Goal: Find specific page/section: Find specific page/section

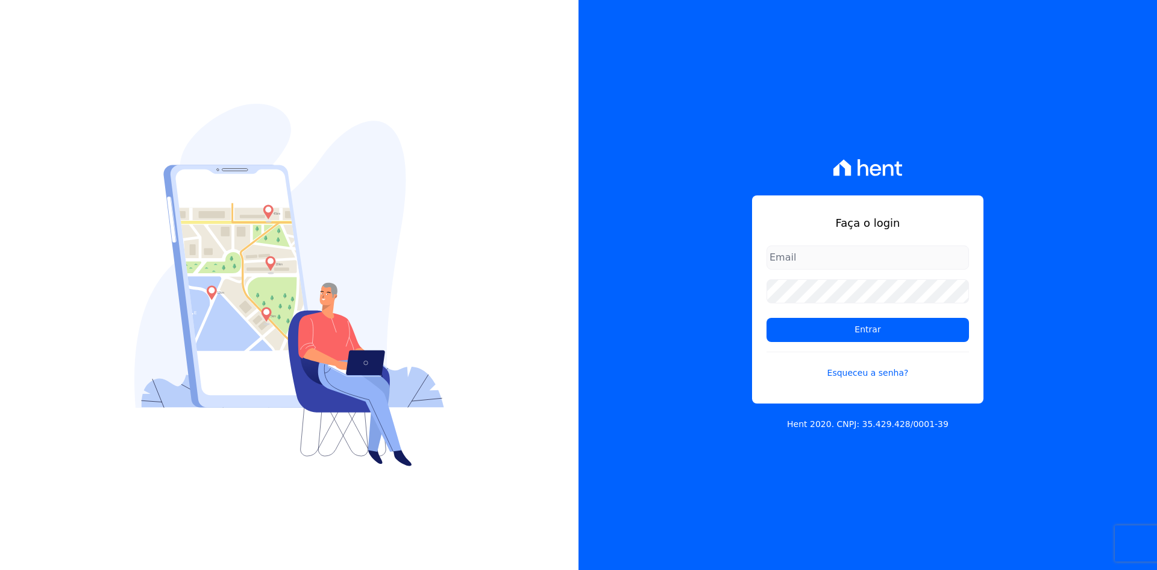
type input "[EMAIL_ADDRESS][DOMAIN_NAME]"
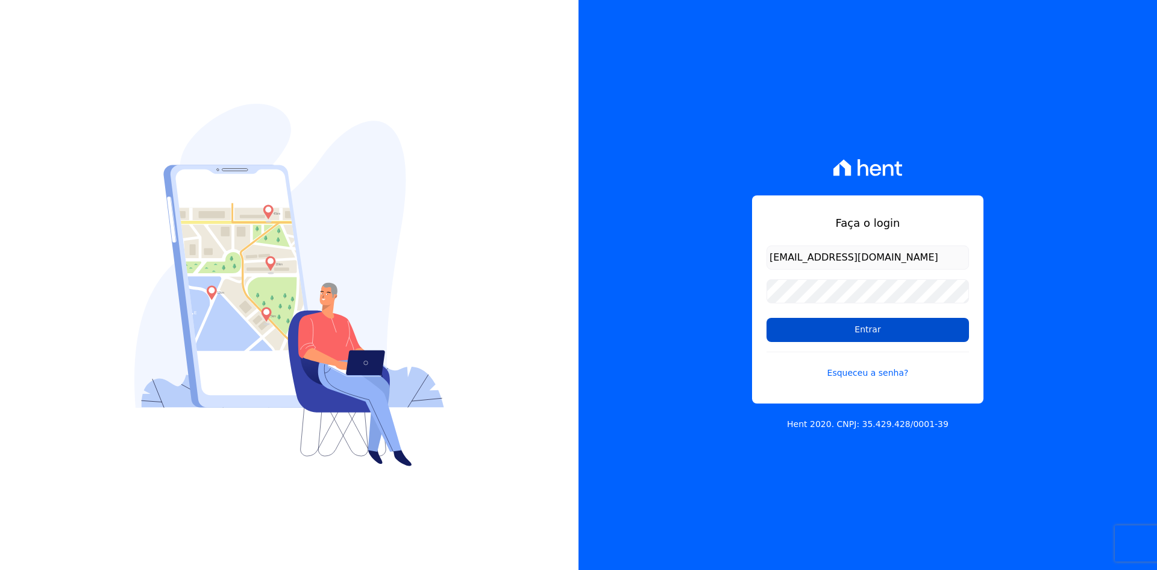
click at [786, 329] on input "Entrar" at bounding box center [868, 330] width 203 height 24
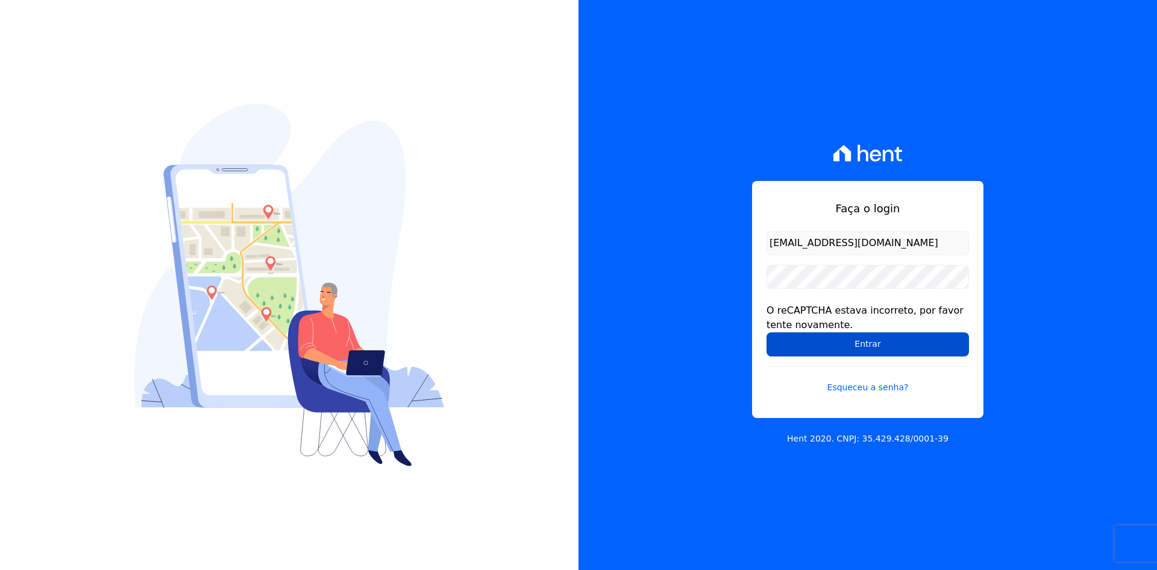
click at [794, 349] on input "Entrar" at bounding box center [868, 344] width 203 height 24
click at [792, 339] on input "Entrar" at bounding box center [868, 344] width 203 height 24
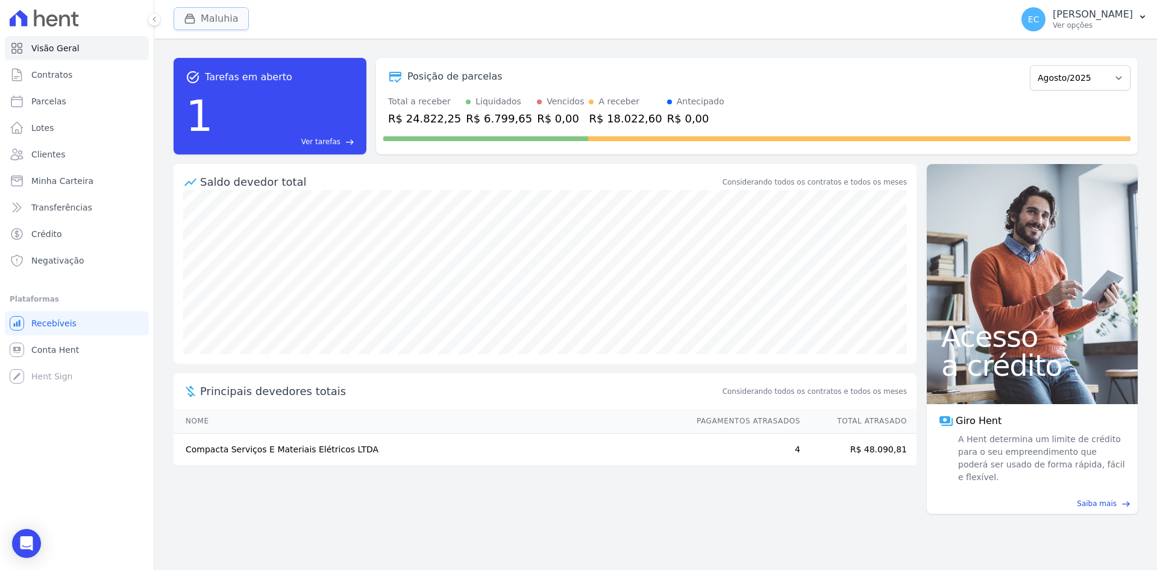
click at [190, 22] on icon "button" at bounding box center [190, 19] width 12 height 12
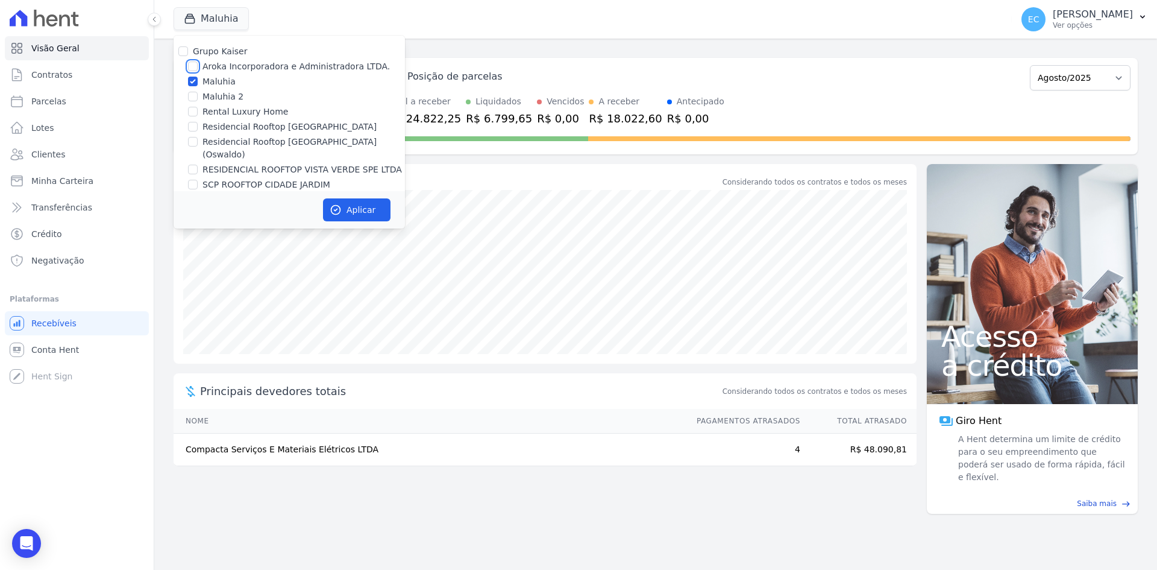
click at [193, 66] on input "Aroka Incorporadora e Administradora LTDA." at bounding box center [193, 66] width 10 height 10
checkbox input "true"
click at [191, 81] on input "Maluhia" at bounding box center [193, 82] width 10 height 10
checkbox input "false"
click at [332, 198] on button "Aplicar" at bounding box center [357, 209] width 68 height 23
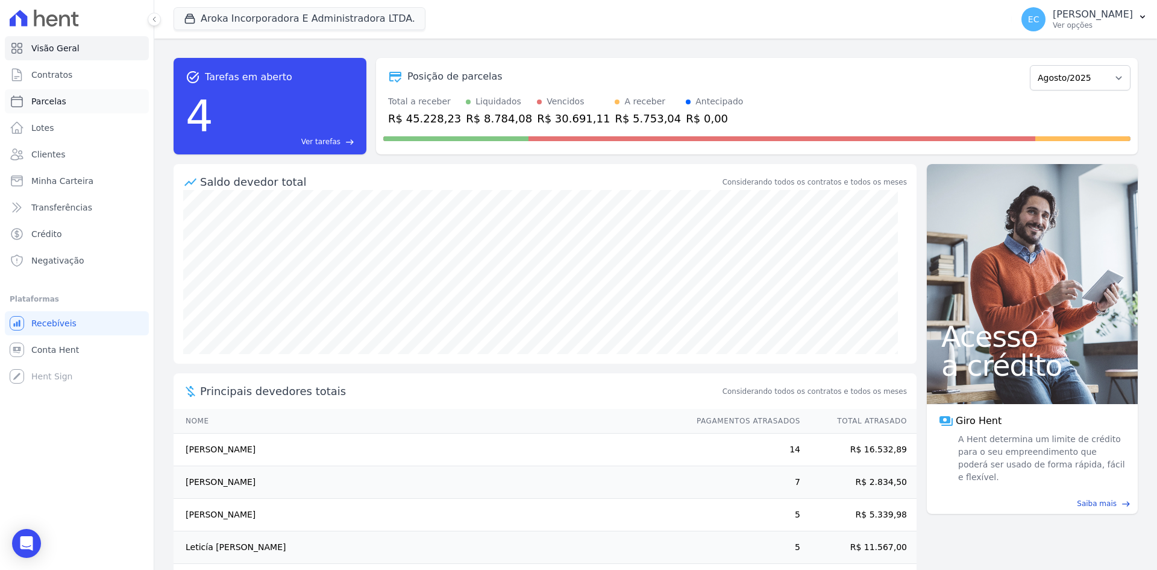
click at [94, 101] on link "Parcelas" at bounding box center [77, 101] width 144 height 24
select select
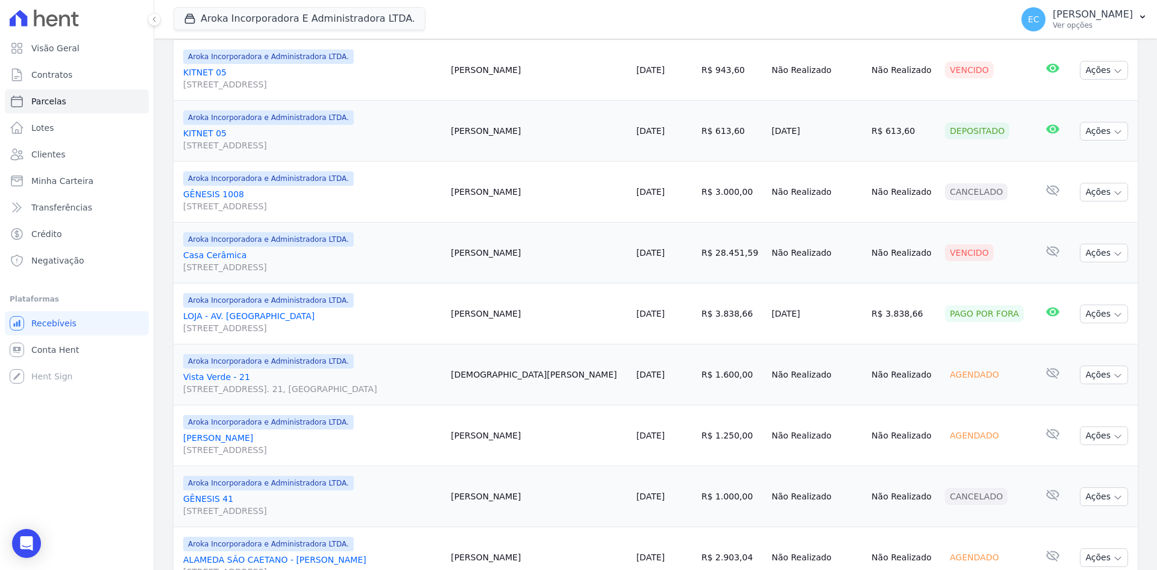
scroll to position [680, 0]
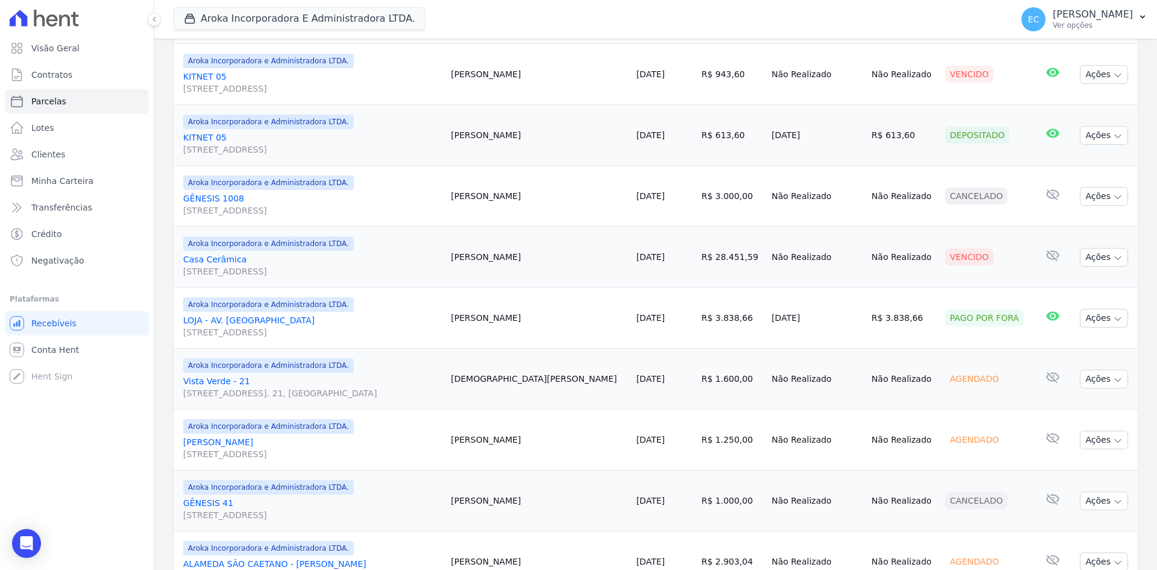
click at [952, 260] on div "Vencido" at bounding box center [969, 256] width 49 height 17
click at [973, 272] on td "Vencido" at bounding box center [986, 257] width 93 height 61
drag, startPoint x: 916, startPoint y: 262, endPoint x: 953, endPoint y: 265, distance: 37.5
click at [953, 265] on div "Vencido" at bounding box center [969, 256] width 49 height 17
click at [962, 268] on td "Vencido" at bounding box center [986, 257] width 93 height 61
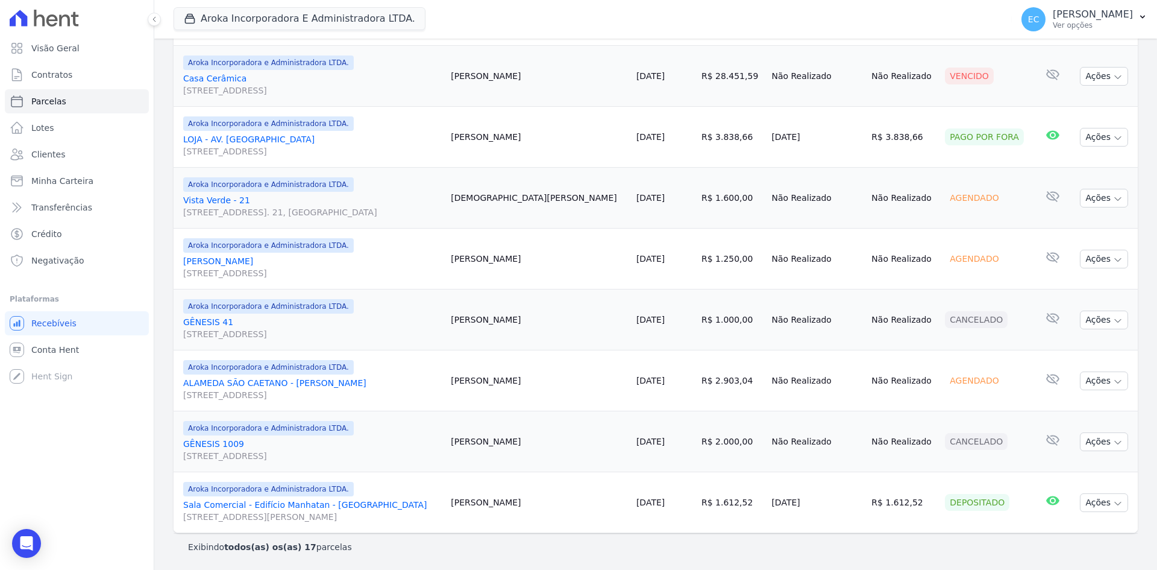
scroll to position [801, 0]
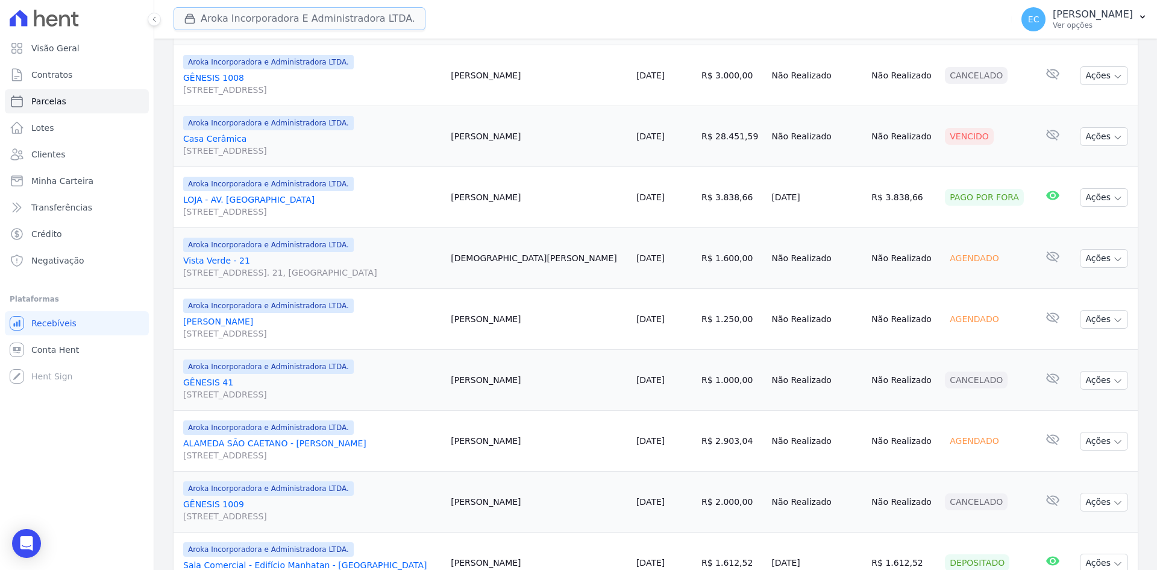
click at [220, 27] on button "Aroka Incorporadora E Administradora LTDA." at bounding box center [300, 18] width 252 height 23
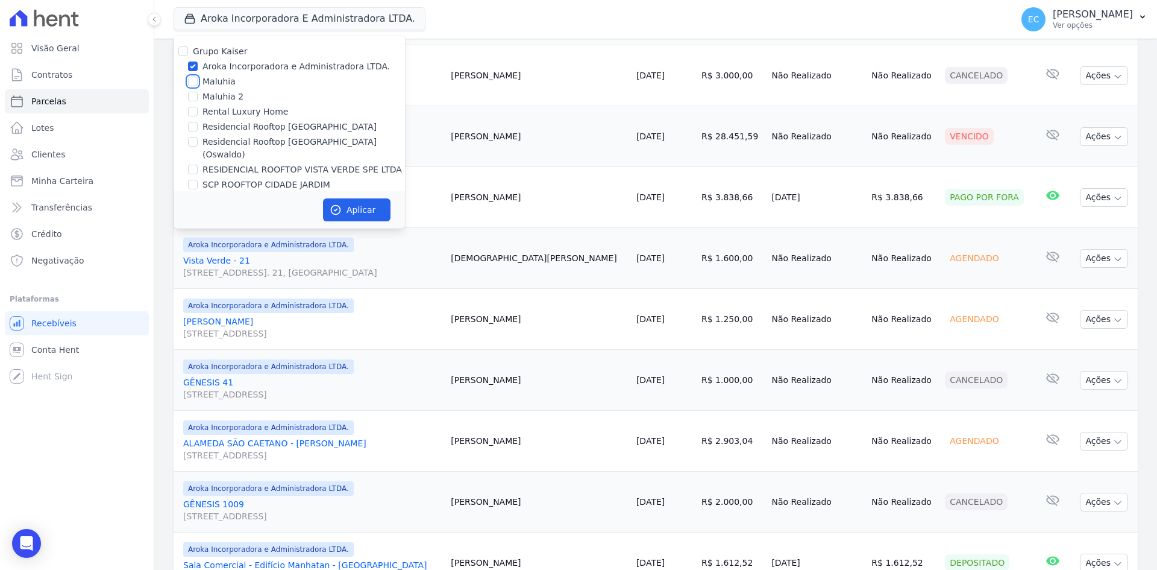
click at [192, 80] on input "Maluhia" at bounding box center [193, 82] width 10 height 10
checkbox input "true"
click at [190, 66] on input "Aroka Incorporadora e Administradora LTDA." at bounding box center [193, 66] width 10 height 10
checkbox input "false"
click at [342, 213] on button "Aplicar" at bounding box center [357, 209] width 68 height 23
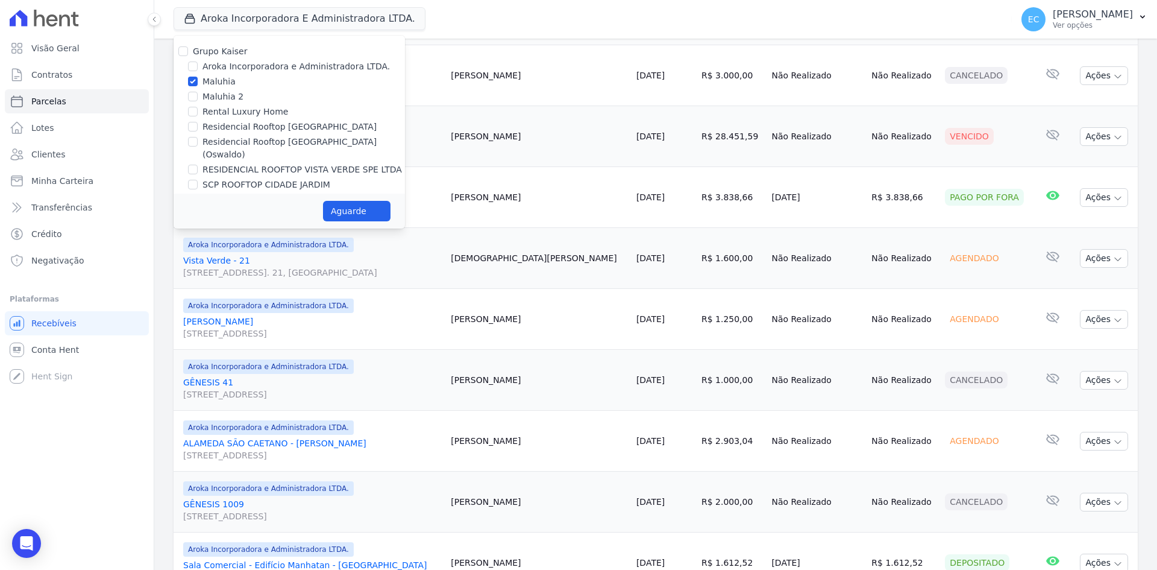
select select
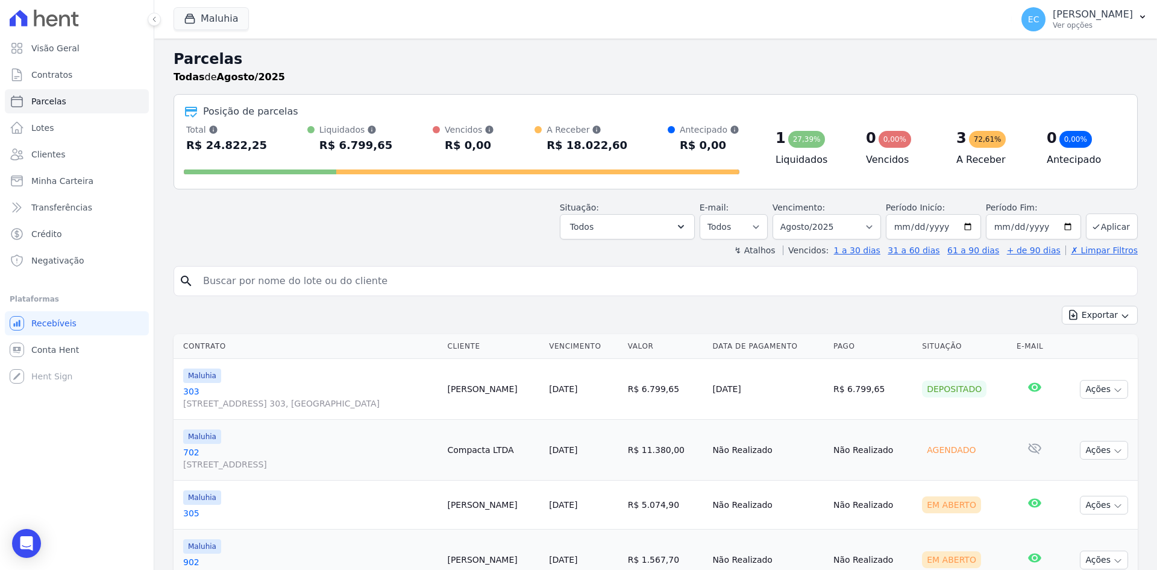
scroll to position [57, 0]
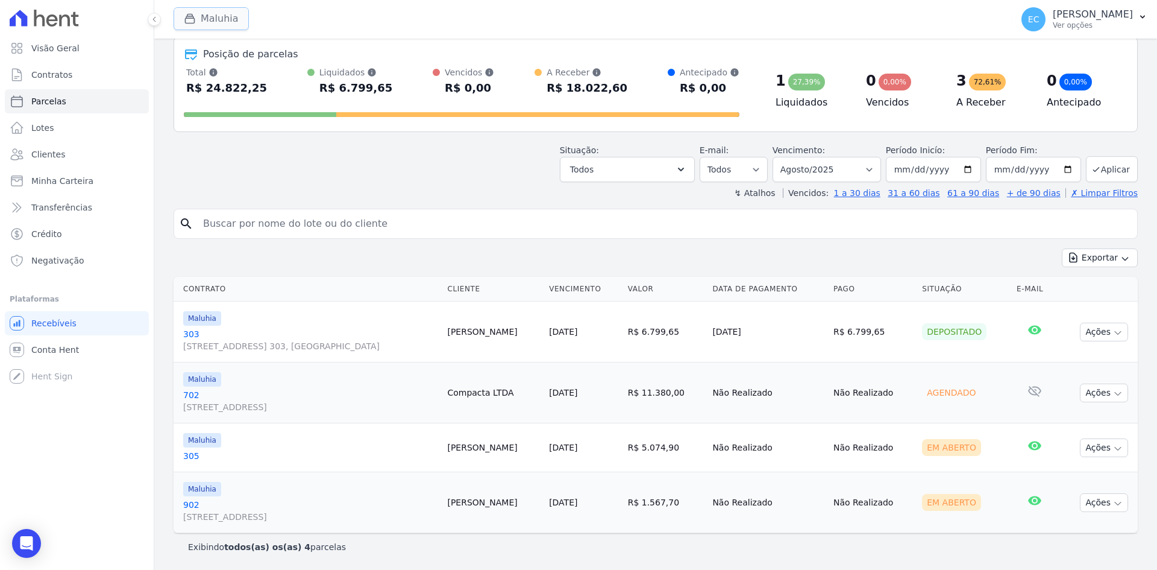
click at [205, 16] on button "Maluhia" at bounding box center [211, 18] width 75 height 23
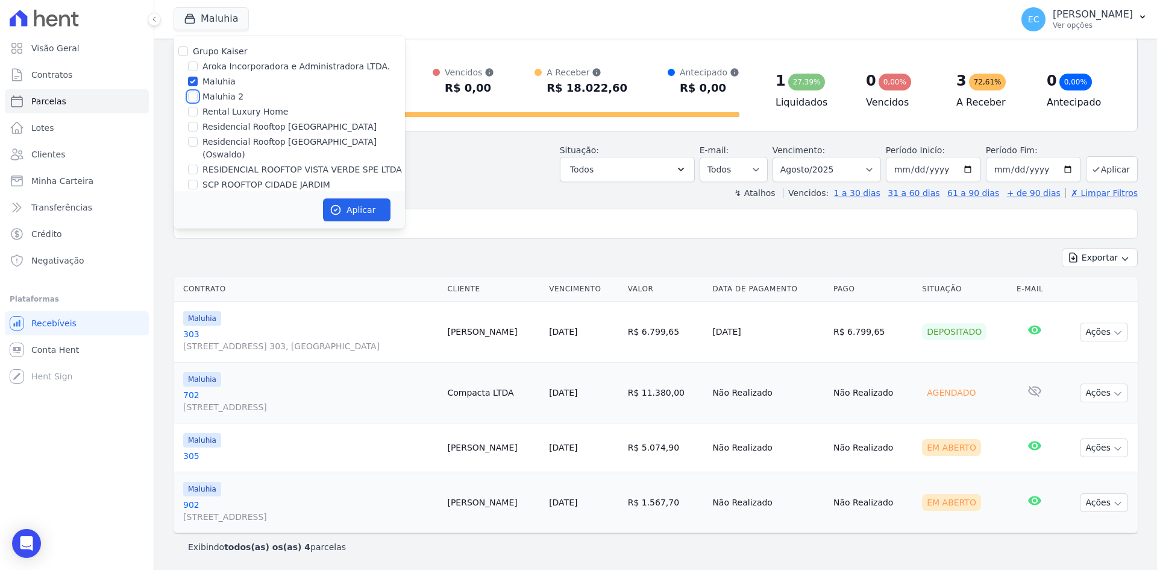
click at [192, 95] on input "Maluhia 2" at bounding box center [193, 97] width 10 height 10
checkbox input "true"
click at [192, 82] on input "Maluhia" at bounding box center [193, 82] width 10 height 10
checkbox input "false"
click at [326, 205] on button "Aplicar" at bounding box center [357, 209] width 68 height 23
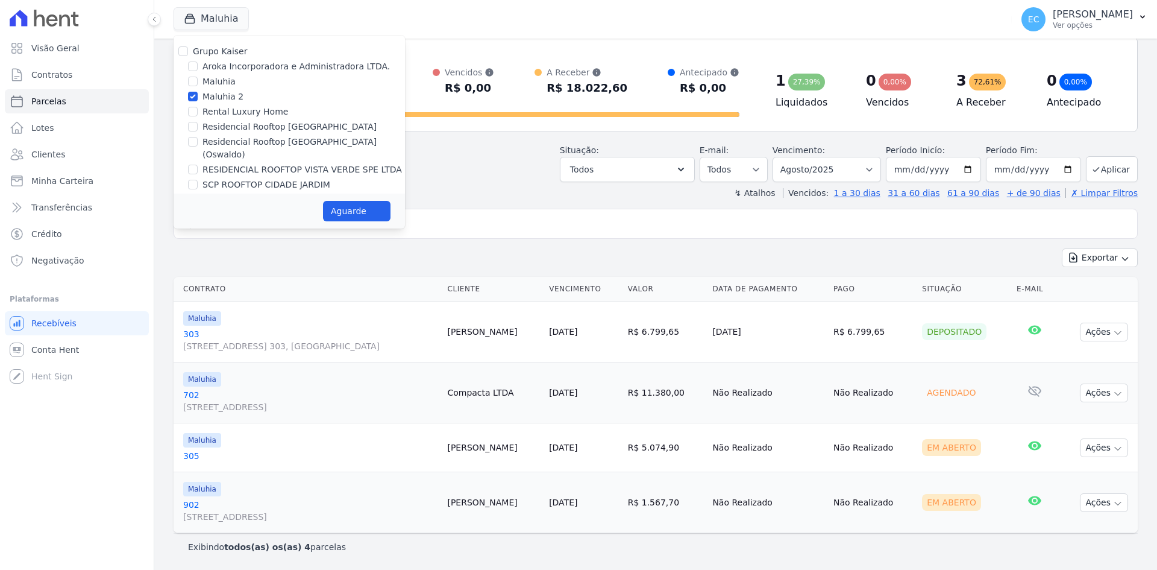
select select
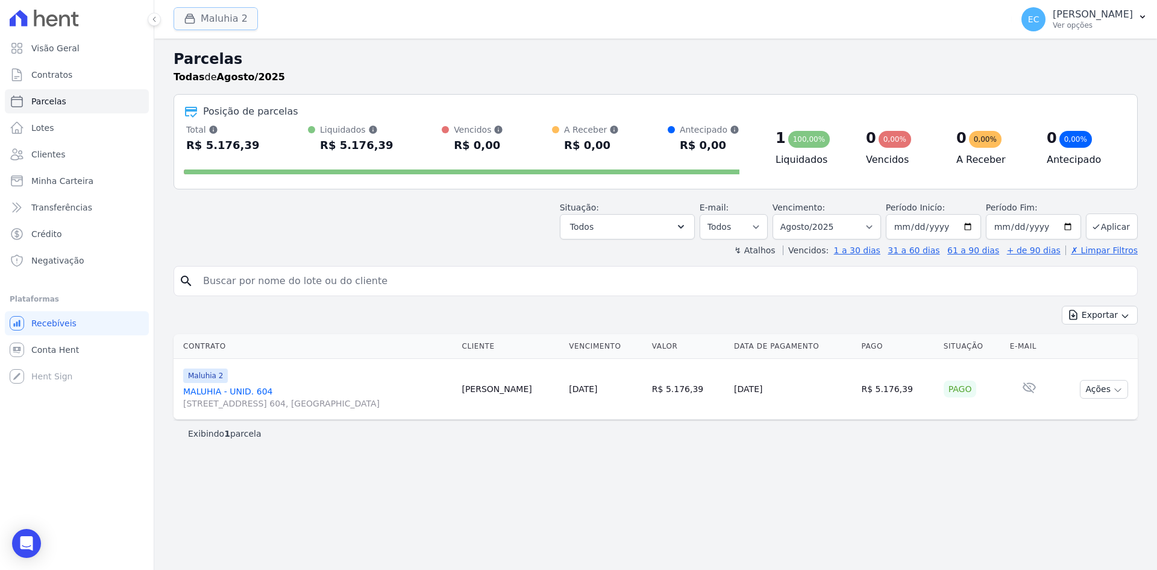
click at [191, 24] on icon "button" at bounding box center [190, 19] width 12 height 12
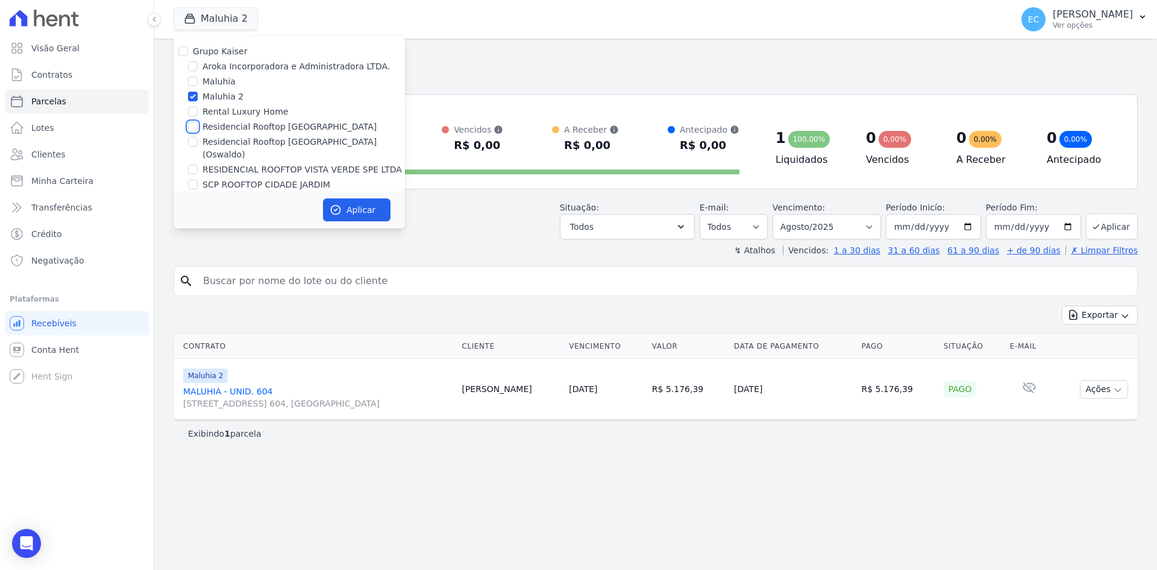
click at [190, 127] on input "Residencial Rooftop [GEOGRAPHIC_DATA]" at bounding box center [193, 127] width 10 height 10
checkbox input "true"
click at [190, 95] on input "Maluhia 2" at bounding box center [193, 97] width 10 height 10
checkbox input "false"
click at [370, 207] on button "Aplicar" at bounding box center [357, 209] width 68 height 23
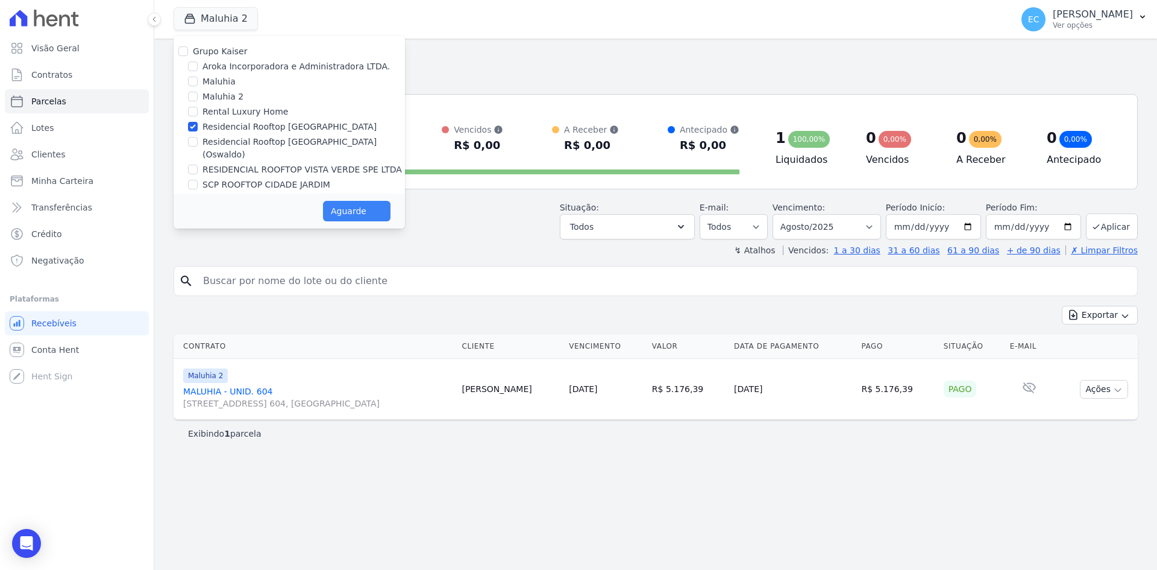
select select
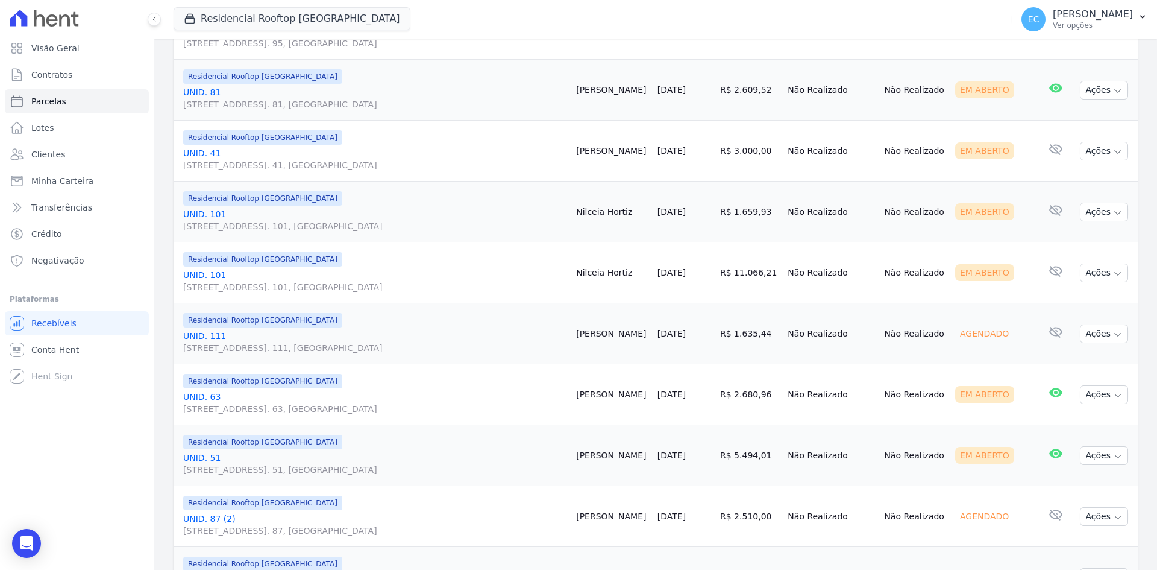
scroll to position [1025, 0]
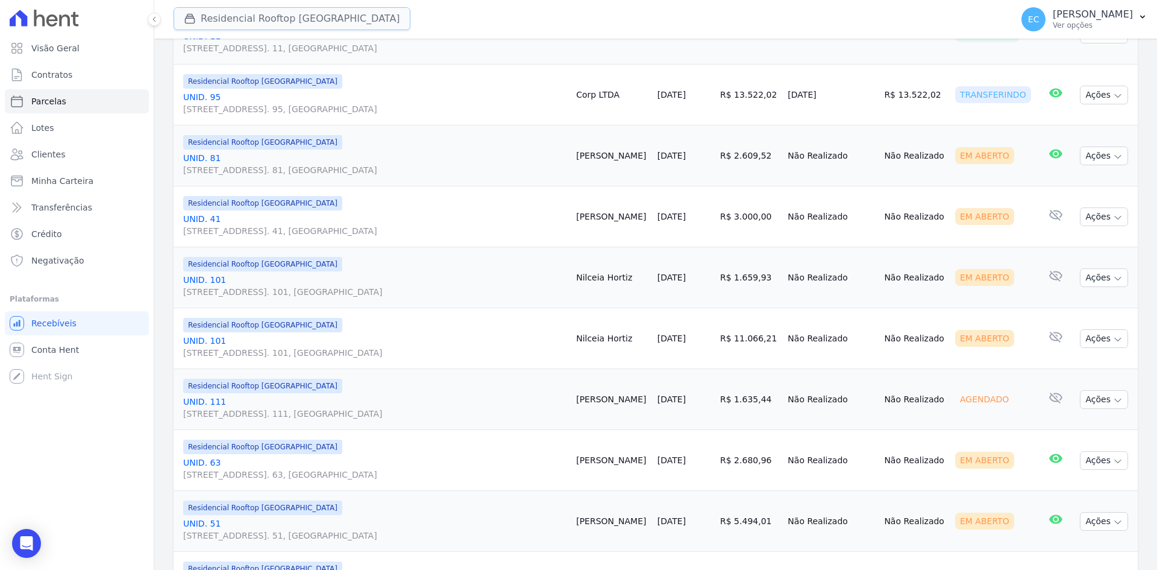
click at [203, 10] on button "Residencial Rooftop [GEOGRAPHIC_DATA]" at bounding box center [292, 18] width 237 height 23
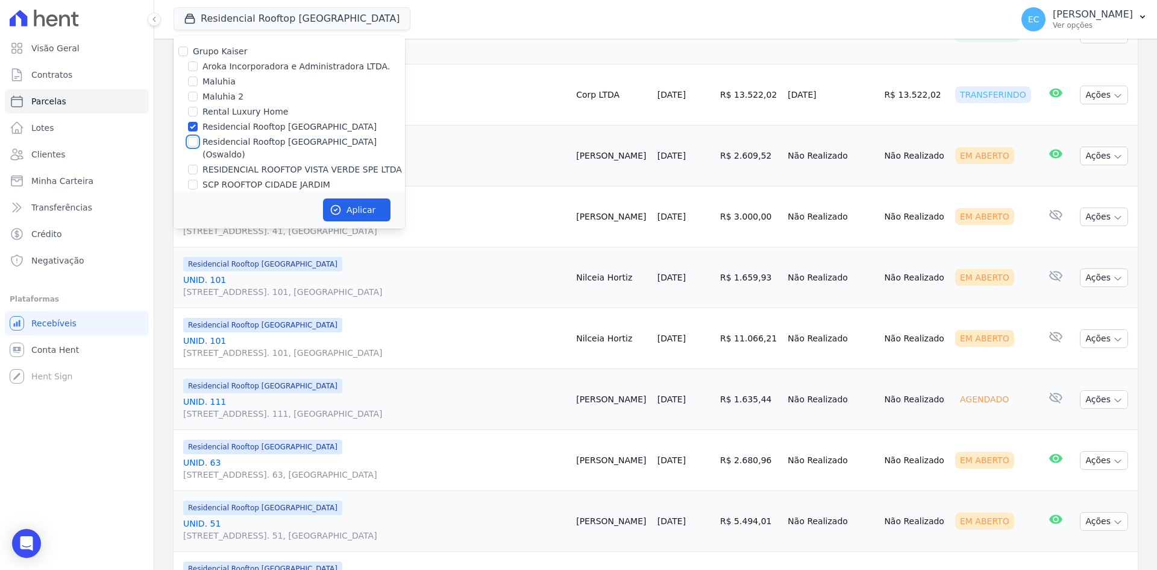
click at [190, 142] on input "Residencial Rooftop [GEOGRAPHIC_DATA] (Oswaldo)" at bounding box center [193, 142] width 10 height 10
checkbox input "true"
click at [193, 125] on input "Residencial Rooftop [GEOGRAPHIC_DATA]" at bounding box center [193, 127] width 10 height 10
checkbox input "false"
click at [362, 206] on button "Aplicar" at bounding box center [357, 209] width 68 height 23
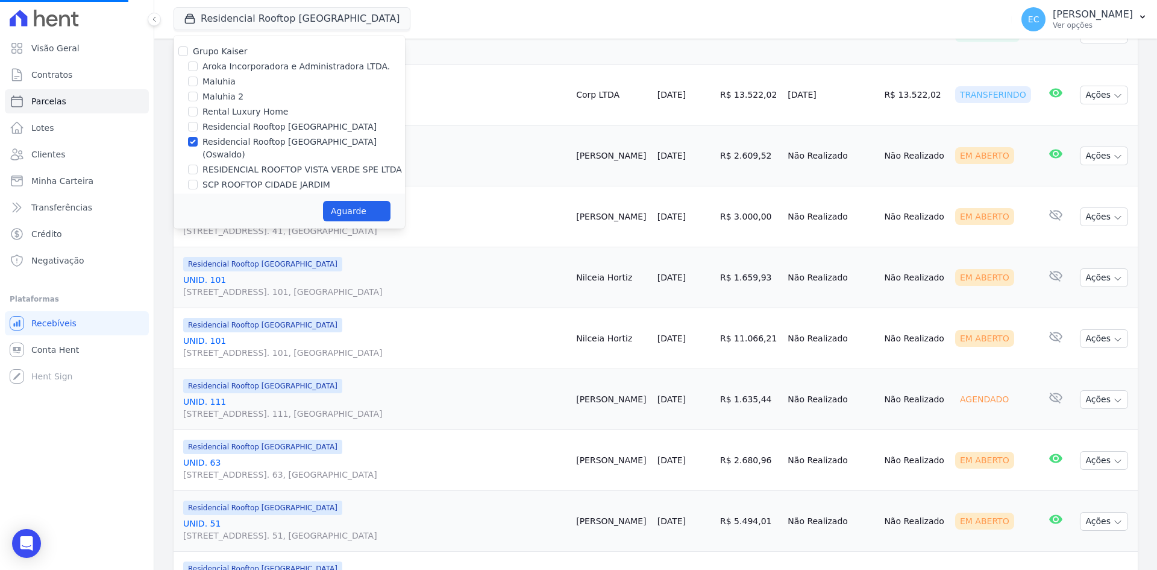
select select
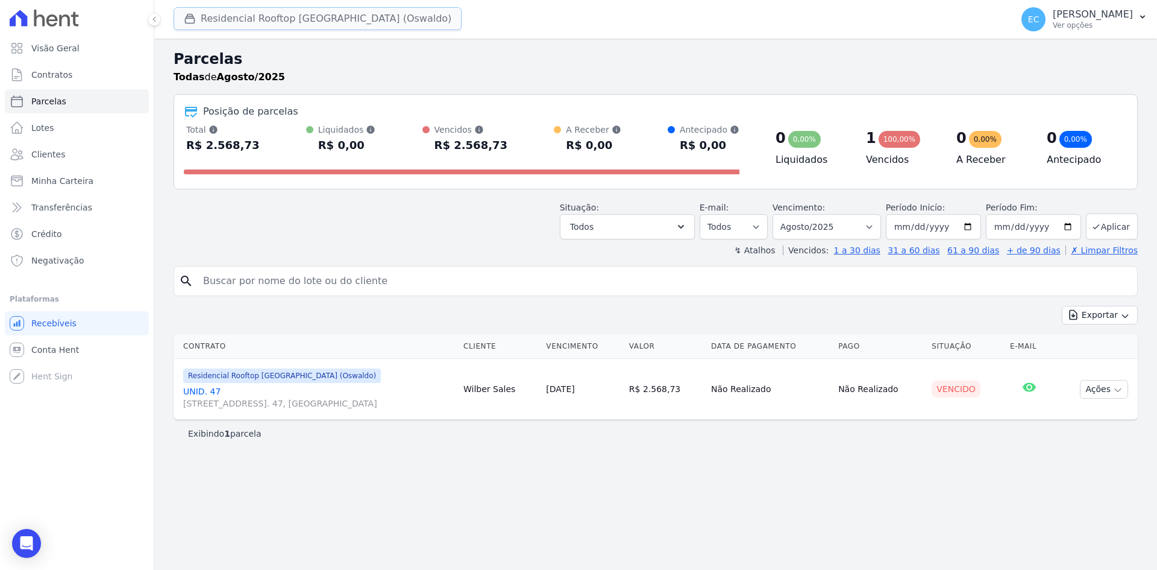
click at [198, 22] on div "button" at bounding box center [192, 19] width 17 height 12
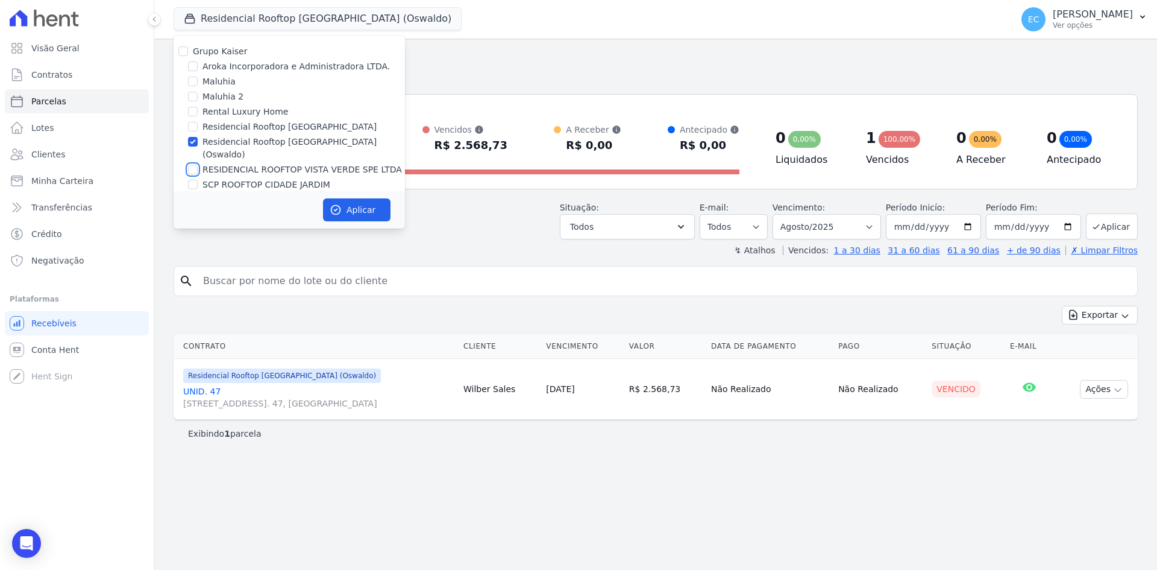
click at [195, 165] on input "RESIDENCIAL ROOFTOP VISTA VERDE SPE LTDA" at bounding box center [193, 170] width 10 height 10
checkbox input "true"
click at [192, 140] on input "Residencial Rooftop [GEOGRAPHIC_DATA] (Oswaldo)" at bounding box center [193, 142] width 10 height 10
checkbox input "false"
click at [345, 209] on button "Aplicar" at bounding box center [357, 209] width 68 height 23
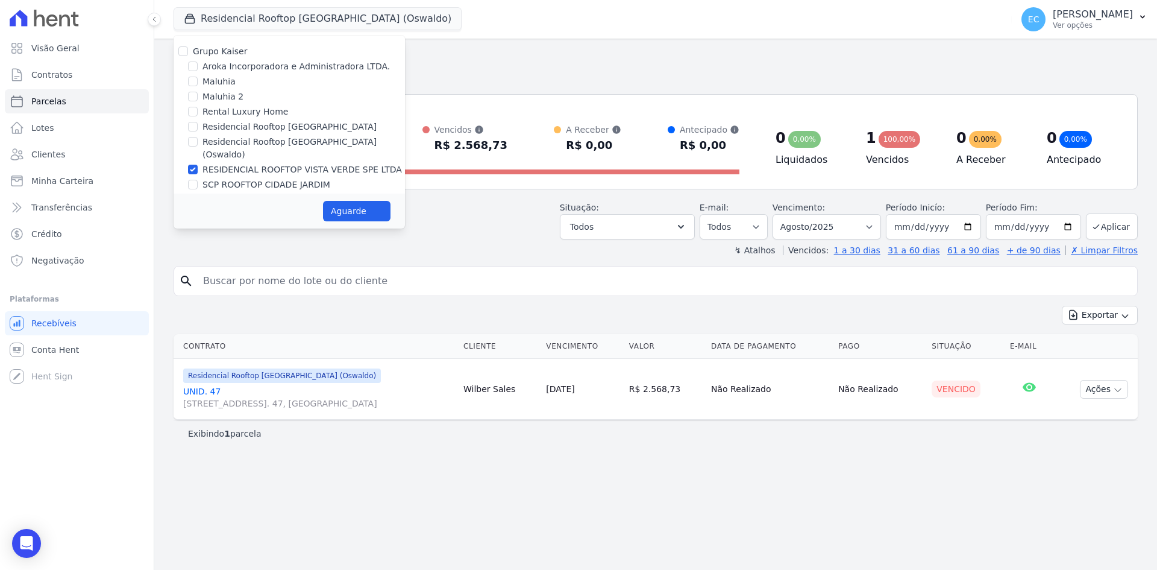
select select
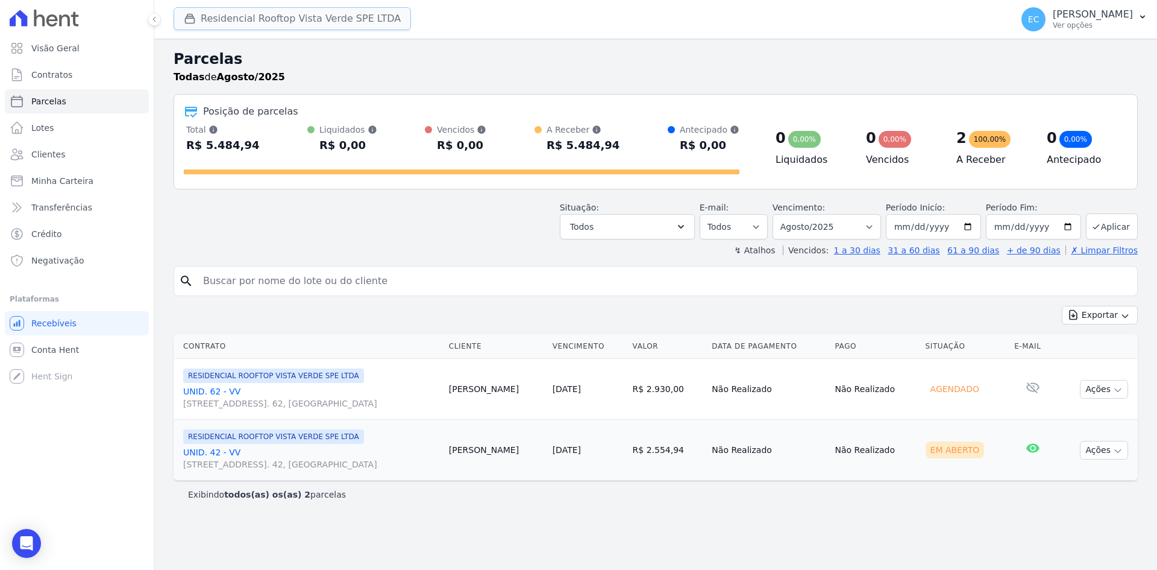
click at [210, 20] on button "Residencial Rooftop Vista Verde SPE LTDA" at bounding box center [292, 18] width 237 height 23
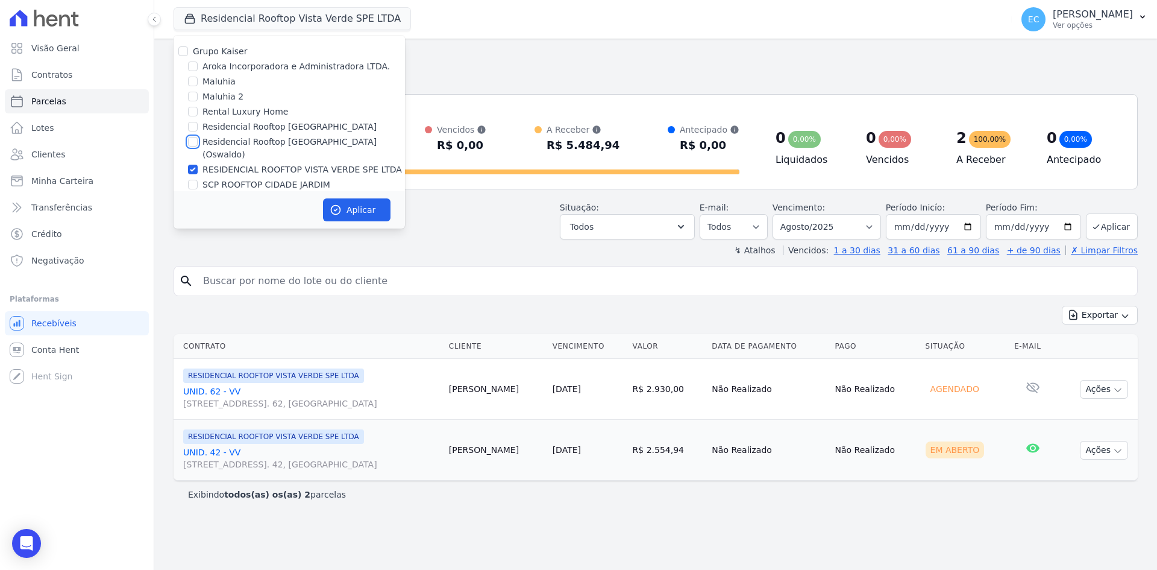
click at [194, 140] on input "Residencial Rooftop [GEOGRAPHIC_DATA] (Oswaldo)" at bounding box center [193, 142] width 10 height 10
checkbox input "true"
click at [193, 165] on input "RESIDENCIAL ROOFTOP VISTA VERDE SPE LTDA" at bounding box center [193, 170] width 10 height 10
checkbox input "false"
click at [365, 219] on div "Aplicar" at bounding box center [289, 209] width 231 height 37
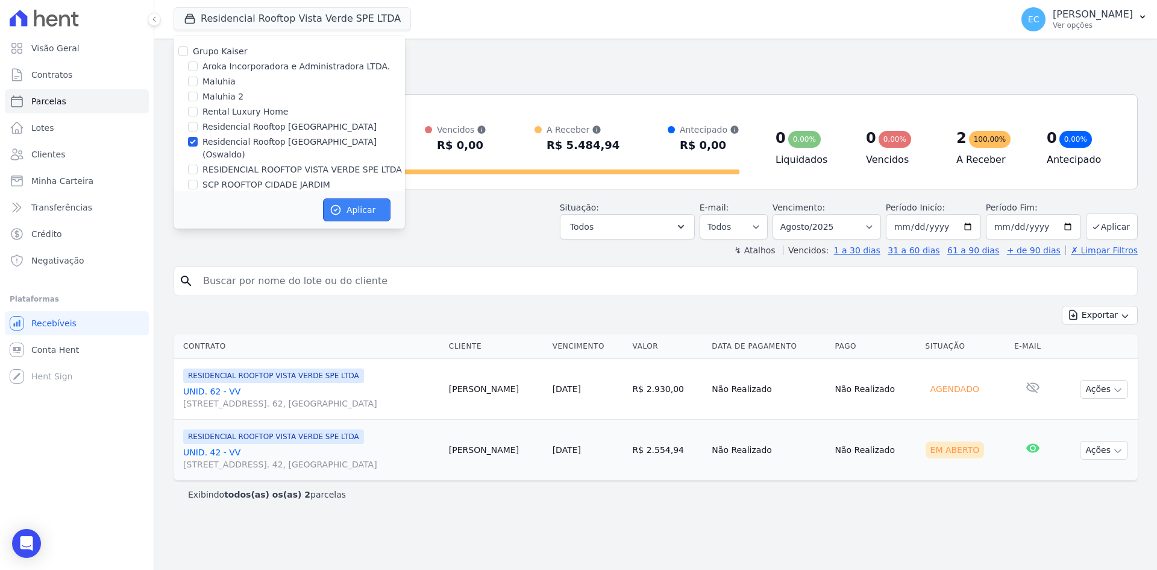
click at [360, 205] on button "Aplicar" at bounding box center [357, 209] width 68 height 23
select select
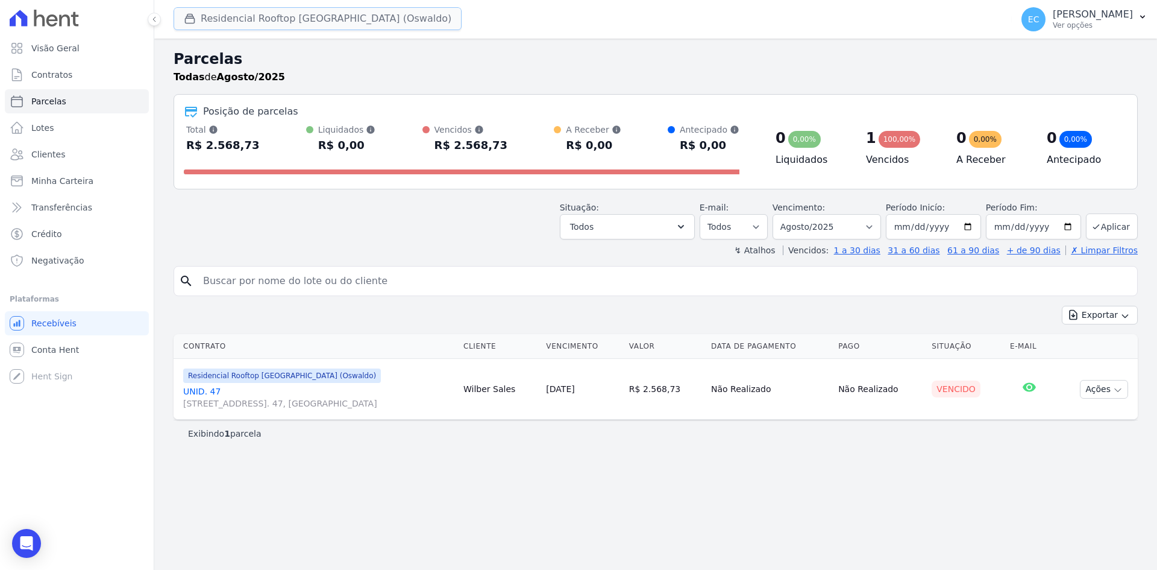
click at [200, 19] on div "button" at bounding box center [192, 19] width 17 height 12
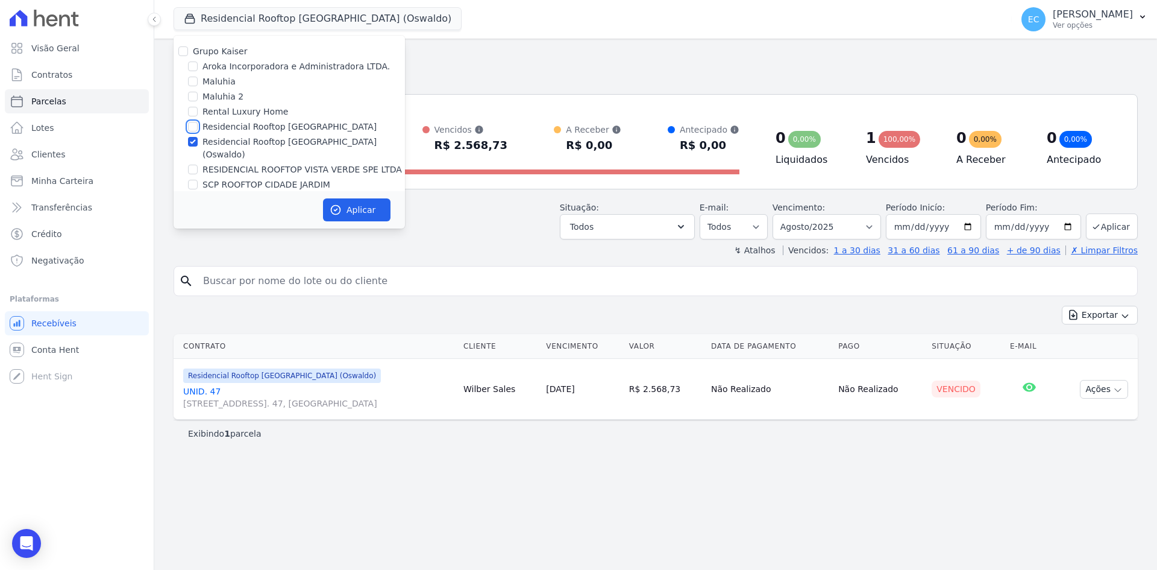
click at [191, 125] on input "Residencial Rooftop [GEOGRAPHIC_DATA]" at bounding box center [193, 127] width 10 height 10
checkbox input "true"
click at [195, 143] on input "Residencial Rooftop [GEOGRAPHIC_DATA] (Oswaldo)" at bounding box center [193, 142] width 10 height 10
checkbox input "false"
click at [330, 200] on button "Aplicar" at bounding box center [357, 209] width 68 height 23
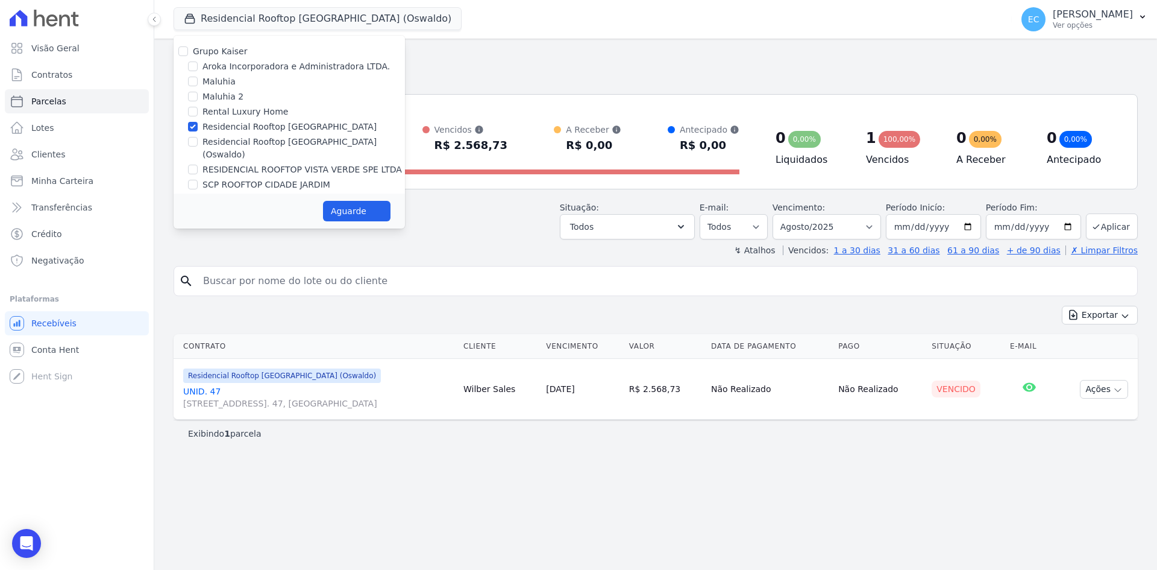
select select
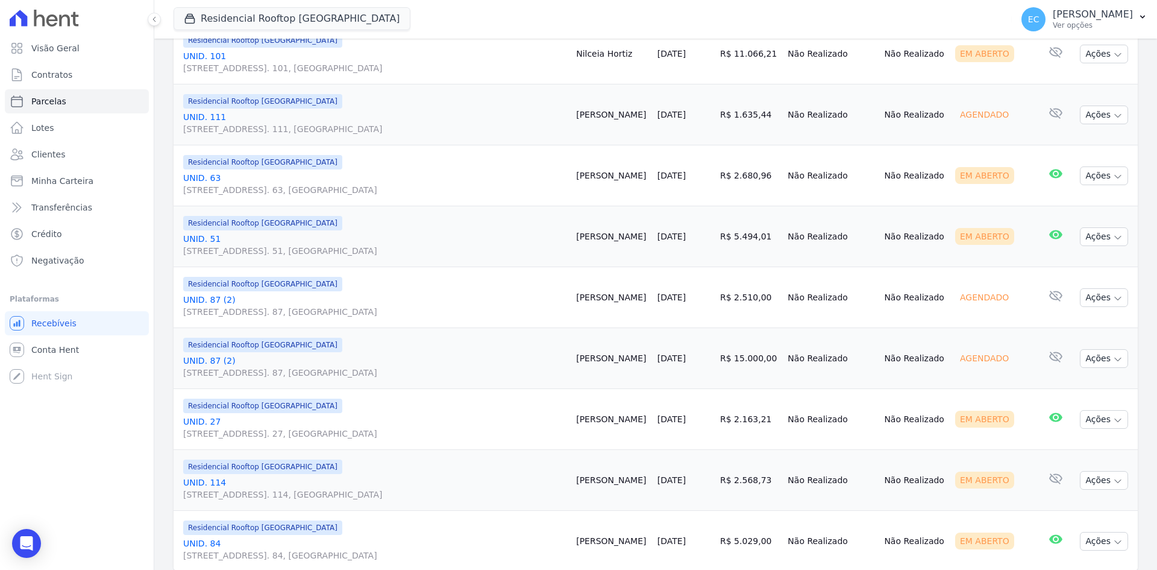
scroll to position [1364, 0]
